Goal: Information Seeking & Learning: Learn about a topic

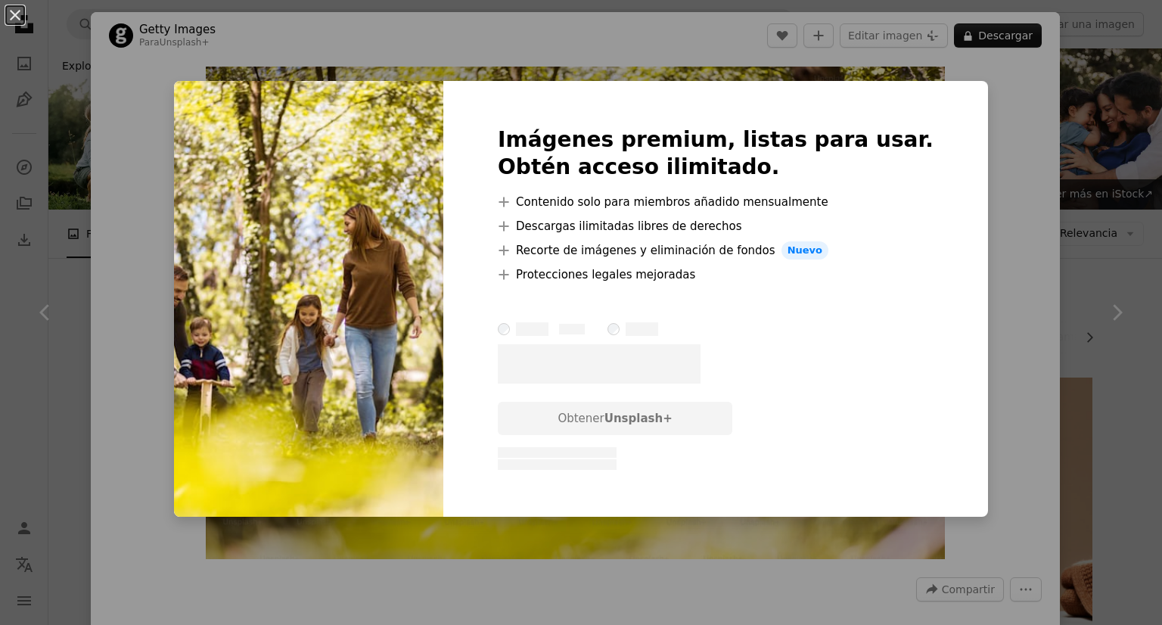
scroll to position [1646, 0]
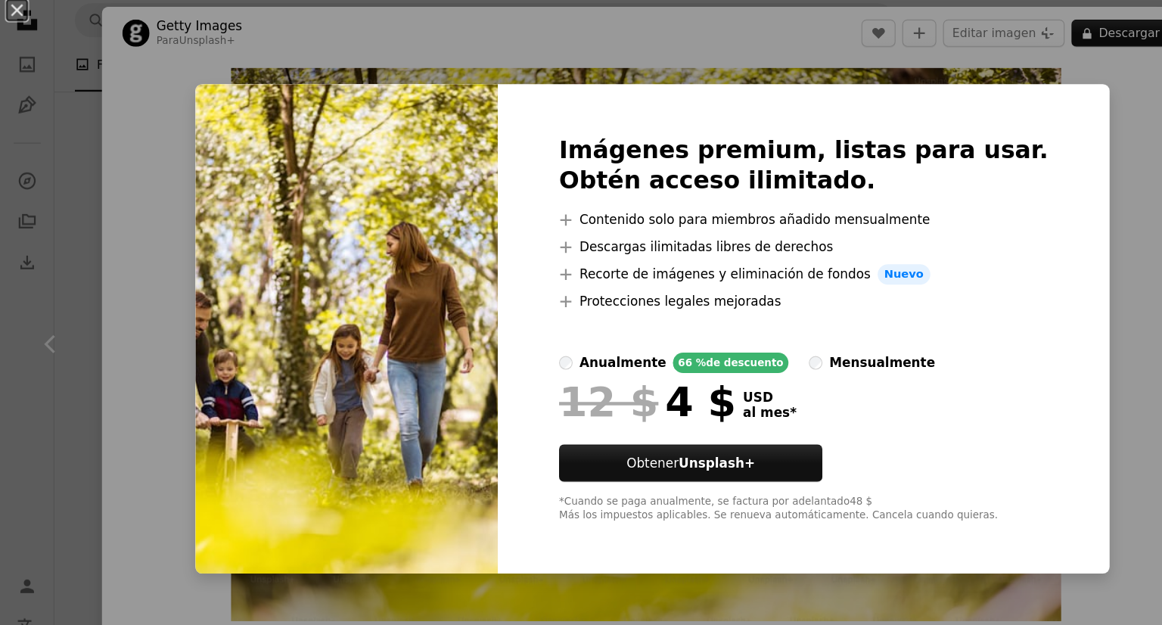
click at [1005, 189] on div "An X shape Imágenes premium, listas para usar. Obtén acceso ilimitado. A plus s…" at bounding box center [581, 312] width 1162 height 625
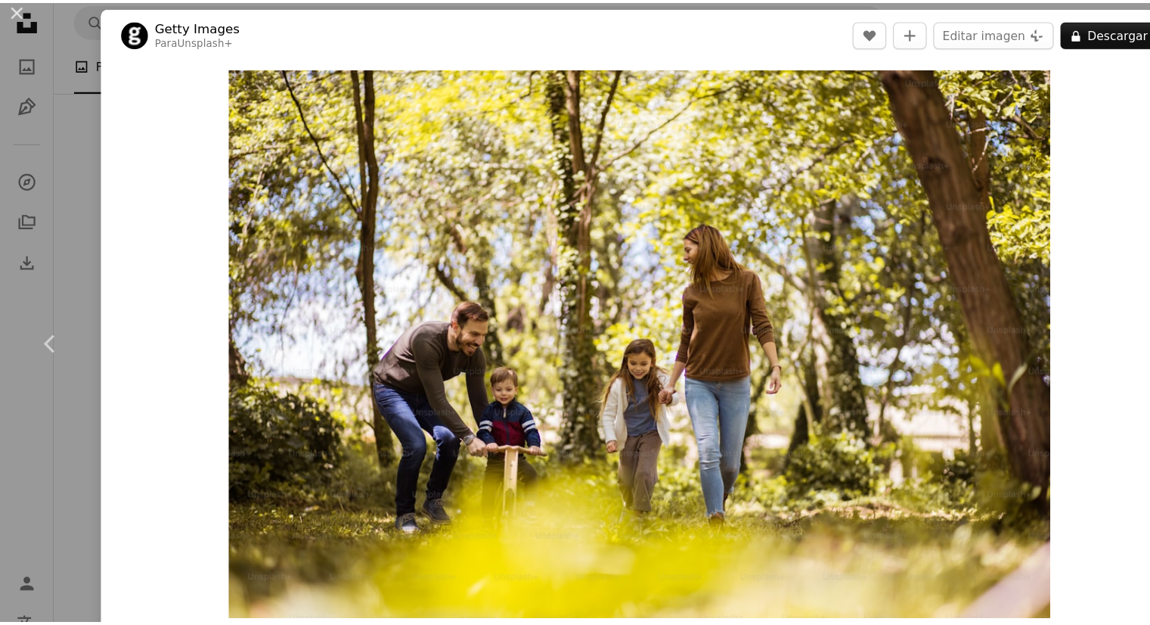
scroll to position [1646, 0]
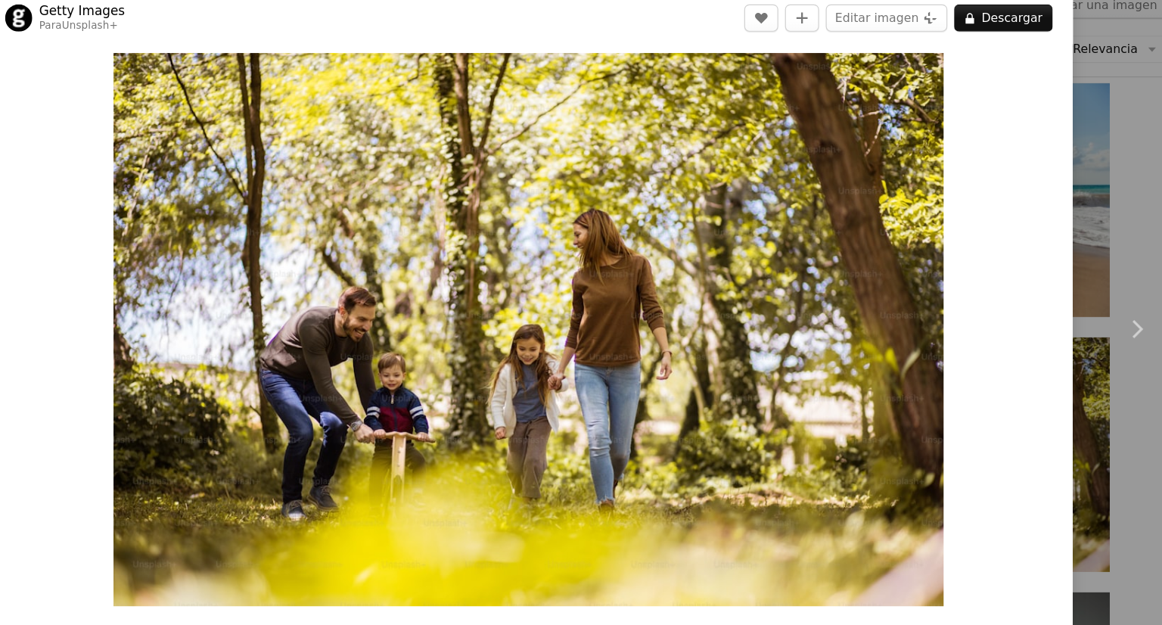
click at [1085, 147] on div "An X shape Chevron left Chevron right Getty Images Para Unsplash+ A heart A plu…" at bounding box center [581, 312] width 1162 height 625
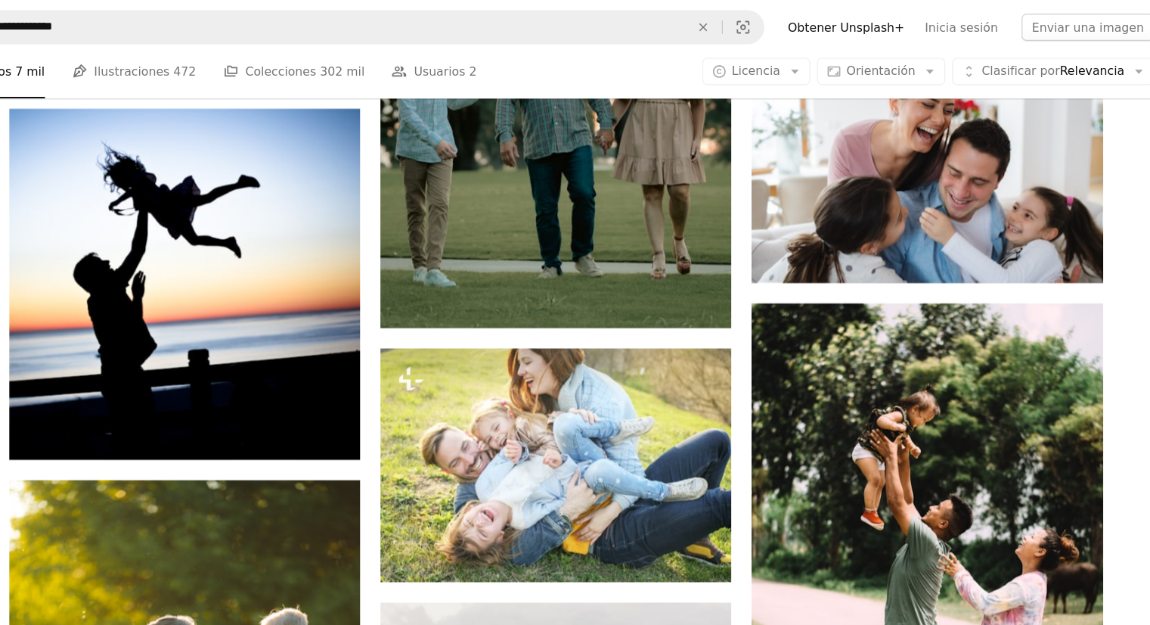
scroll to position [976, 0]
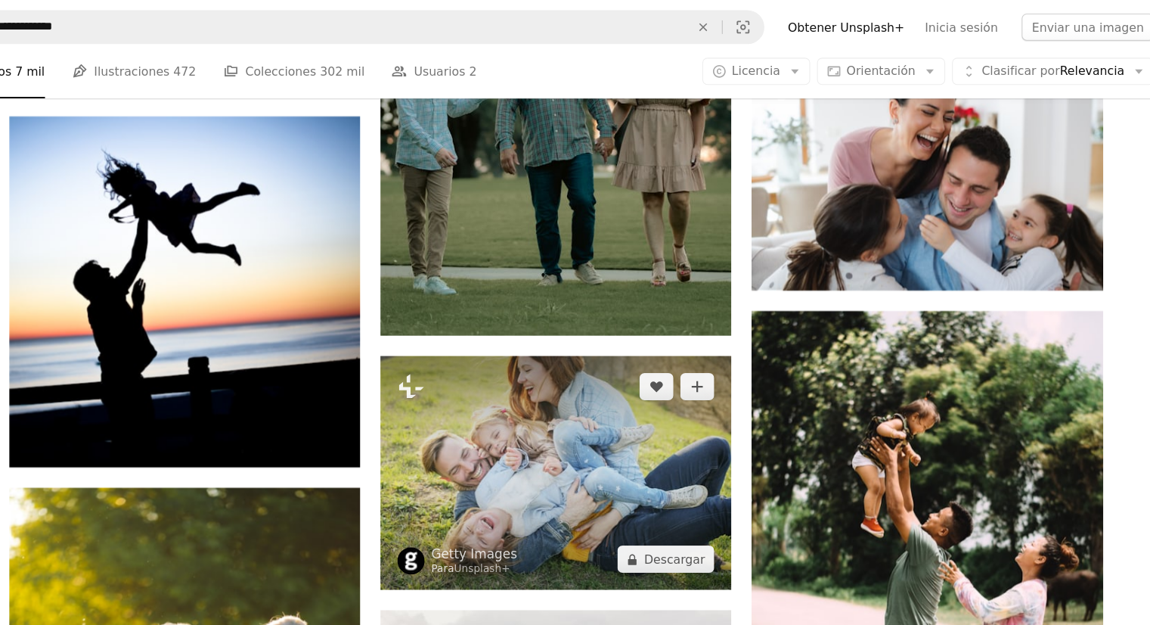
click at [693, 409] on img at bounding box center [599, 421] width 312 height 208
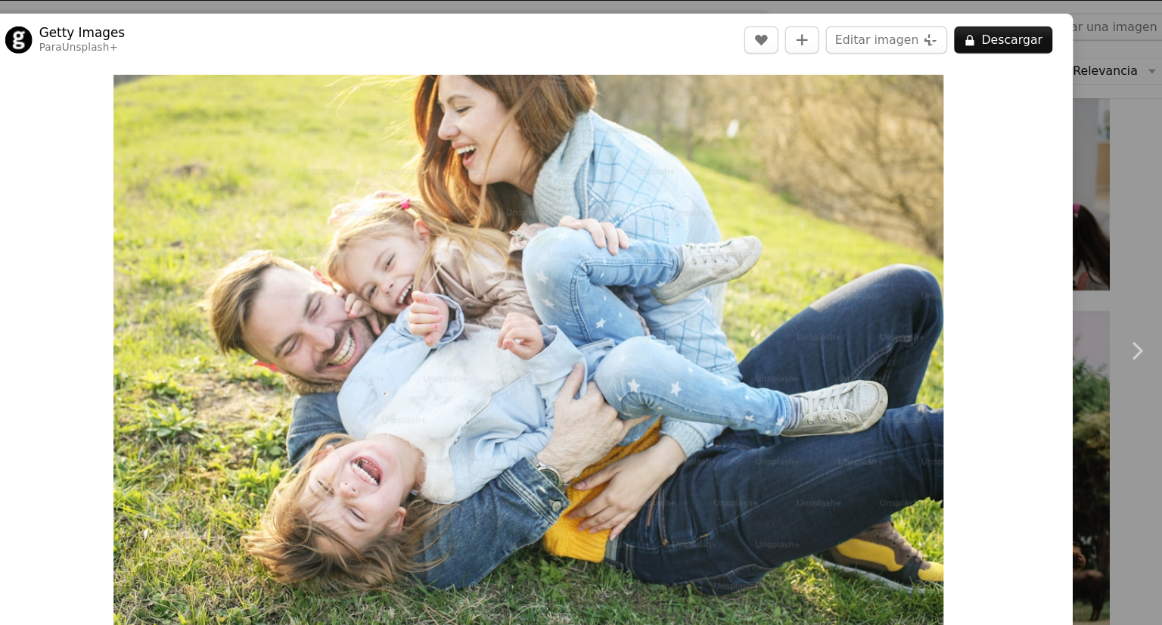
click at [1126, 197] on div "An X shape Chevron left Chevron right Getty Images Para Unsplash+ A heart A plu…" at bounding box center [581, 312] width 1162 height 625
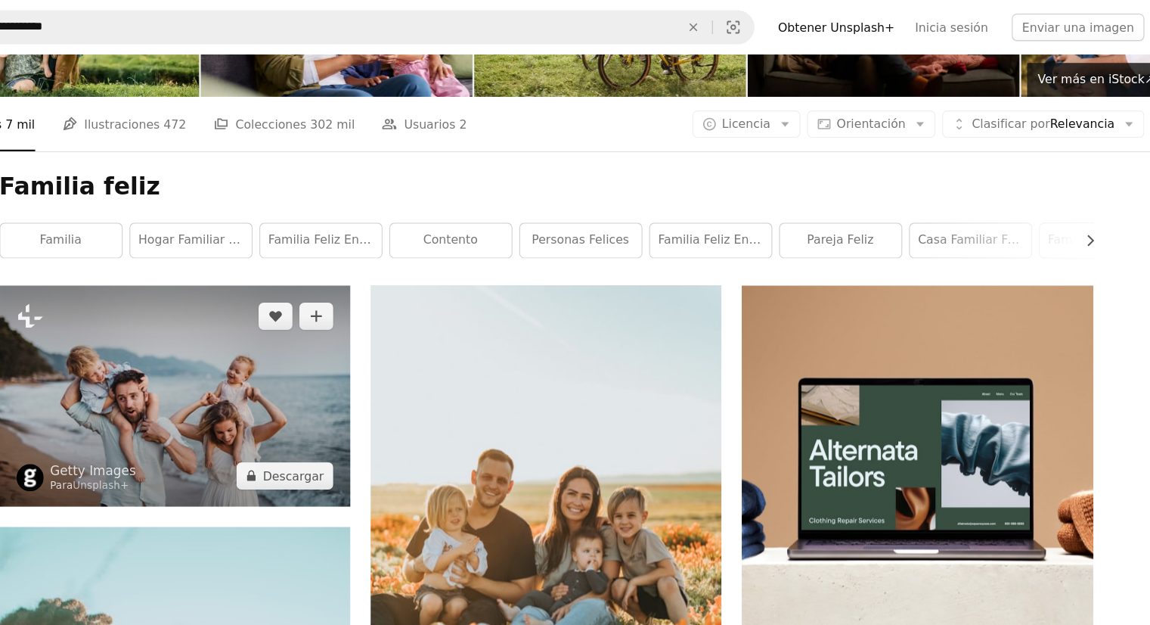
scroll to position [119, 0]
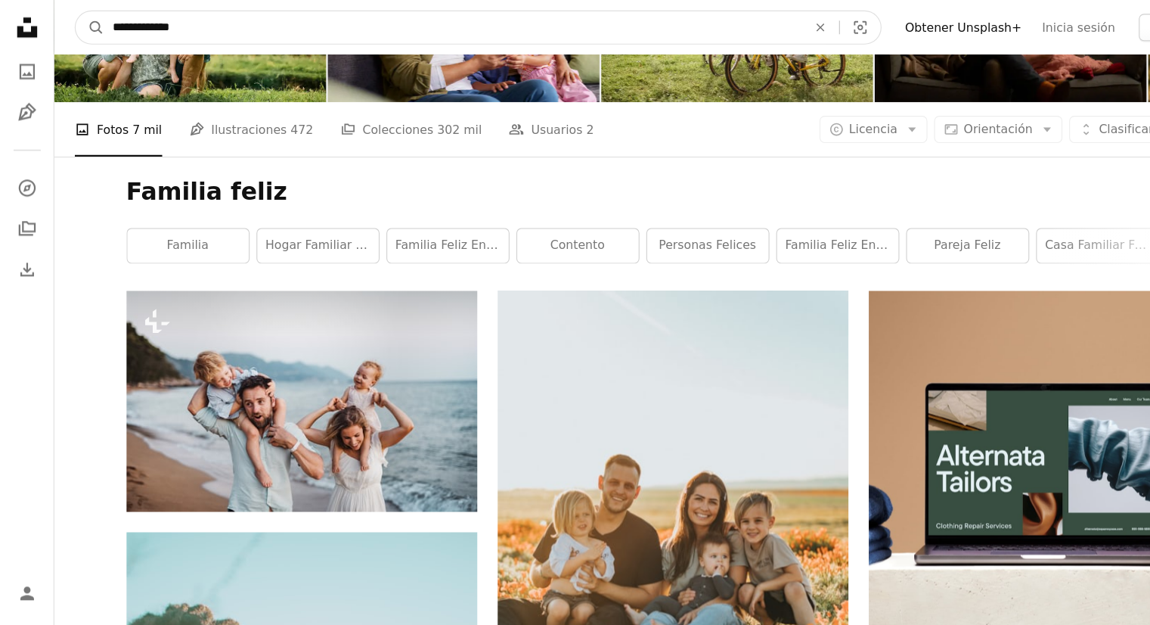
drag, startPoint x: 133, startPoint y: 22, endPoint x: 183, endPoint y: 33, distance: 51.2
click at [183, 33] on input "**********" at bounding box center [403, 24] width 621 height 29
type input "*******"
click button "A magnifying glass" at bounding box center [80, 24] width 26 height 29
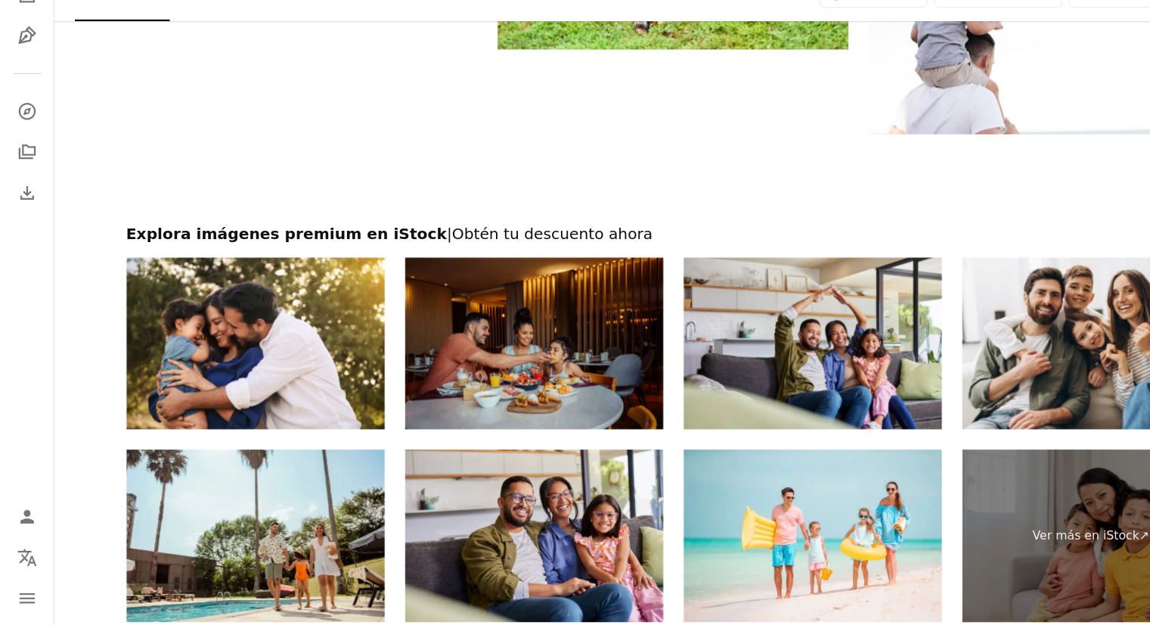
scroll to position [2528, 0]
